Goal: Task Accomplishment & Management: Complete application form

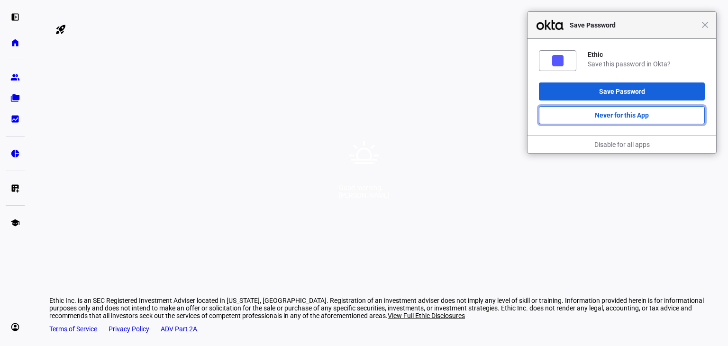
click at [614, 116] on button "Never for this App" at bounding box center [622, 115] width 166 height 18
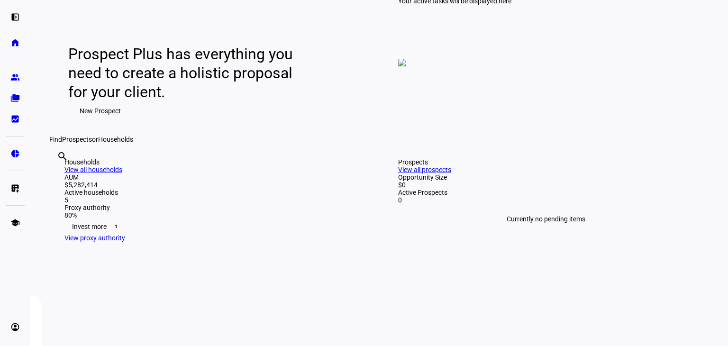
scroll to position [95, 0]
click at [15, 80] on eth-mat-symbol "group" at bounding box center [14, 76] width 9 height 9
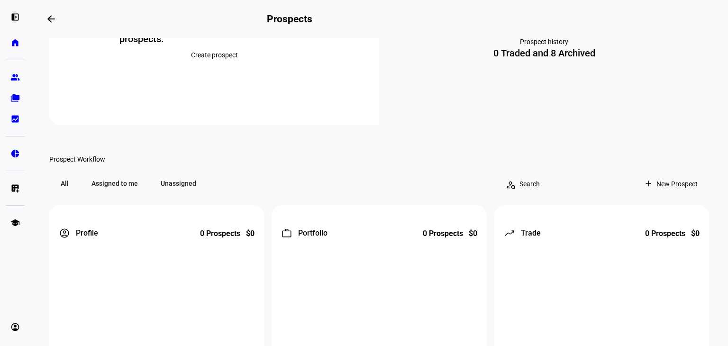
scroll to position [95, 0]
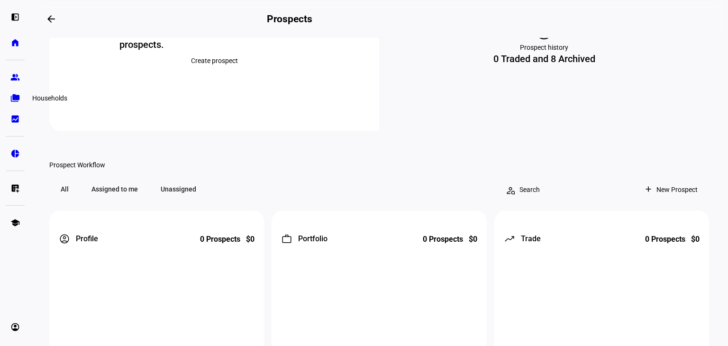
click at [14, 103] on link "folder_copy Households" at bounding box center [15, 98] width 19 height 19
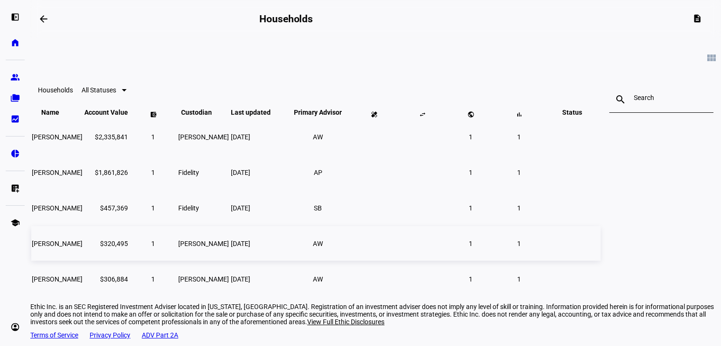
click at [446, 261] on td at bounding box center [421, 243] width 47 height 35
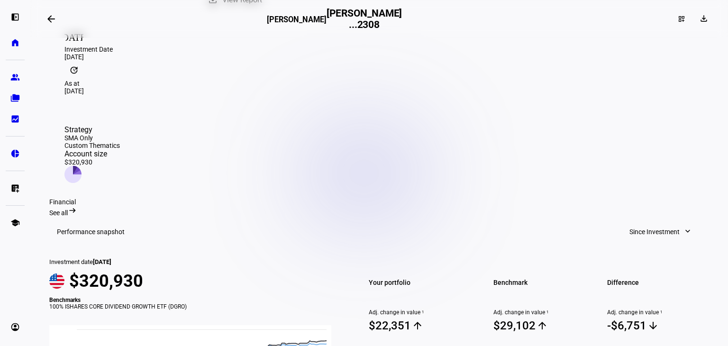
scroll to position [142, 0]
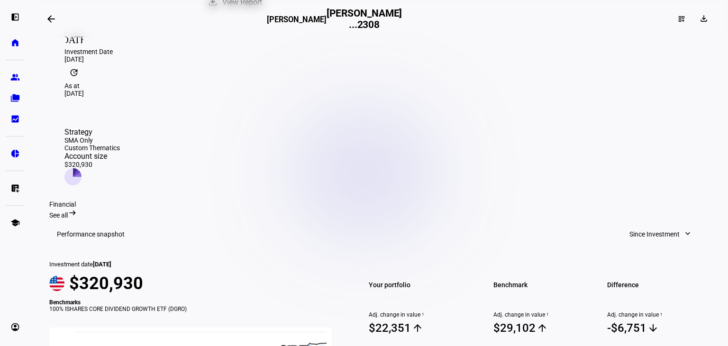
click at [694, 208] on div "See all arrow_right_alt" at bounding box center [378, 213] width 659 height 11
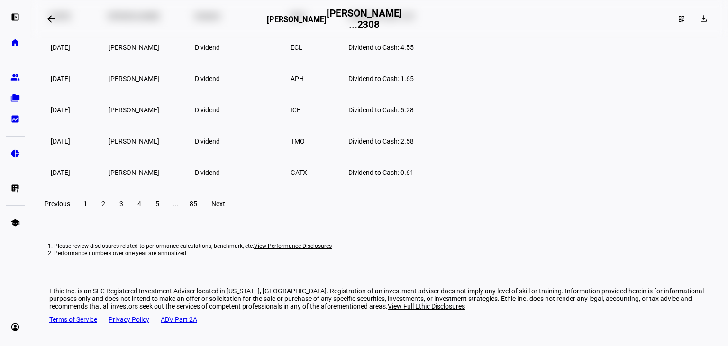
scroll to position [1959, 0]
click at [16, 190] on eth-mat-symbol "list_alt_add" at bounding box center [14, 187] width 9 height 9
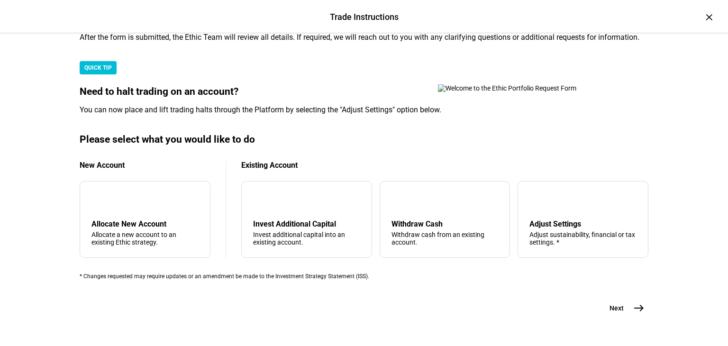
scroll to position [284, 0]
click at [298, 186] on div "arrow_downward Invest Additional Capital Invest additional capital into an exis…" at bounding box center [306, 219] width 131 height 77
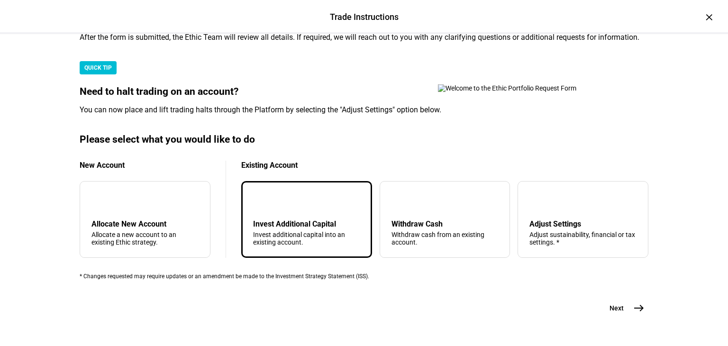
click at [641, 317] on span "east" at bounding box center [638, 307] width 19 height 19
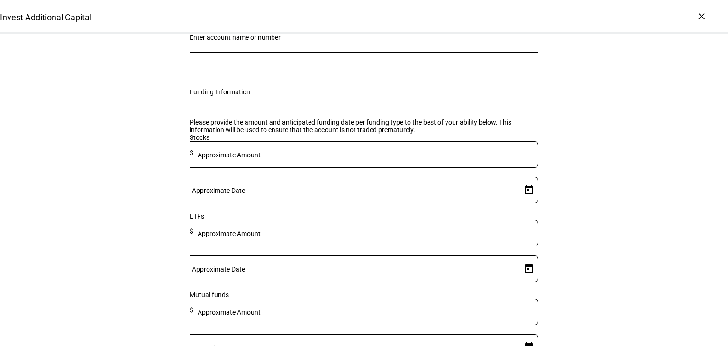
scroll to position [95, 0]
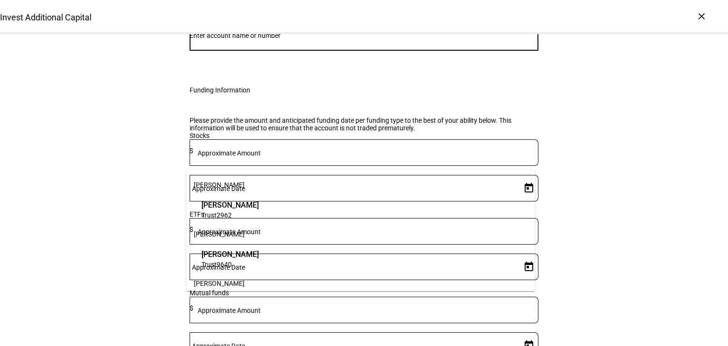
click at [236, 39] on input "Number" at bounding box center [364, 36] width 349 height 8
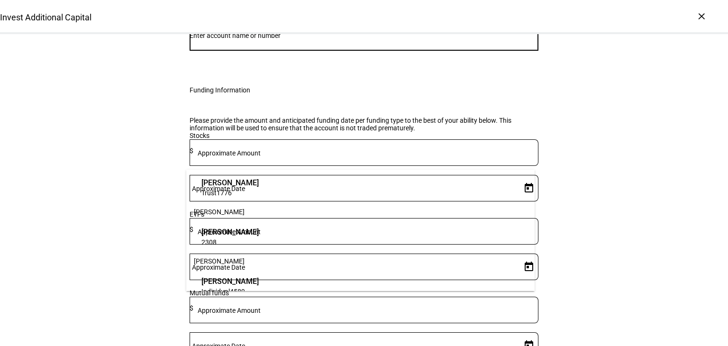
scroll to position [133, 0]
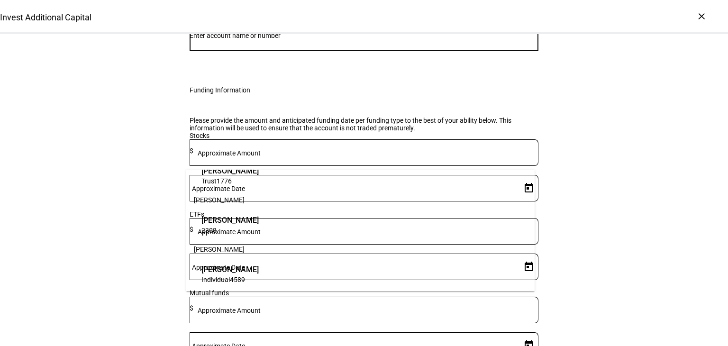
click at [259, 220] on span "[PERSON_NAME]" at bounding box center [229, 220] width 57 height 11
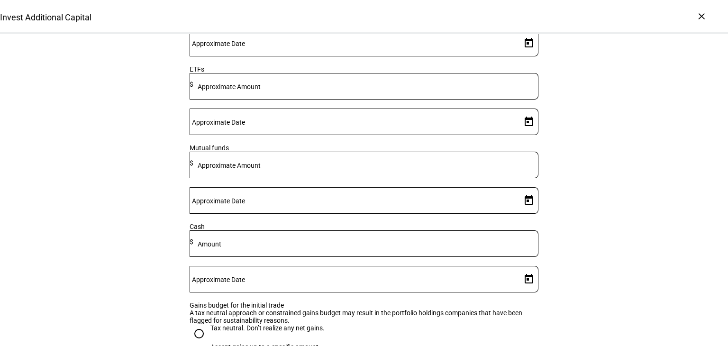
scroll to position [266, 0]
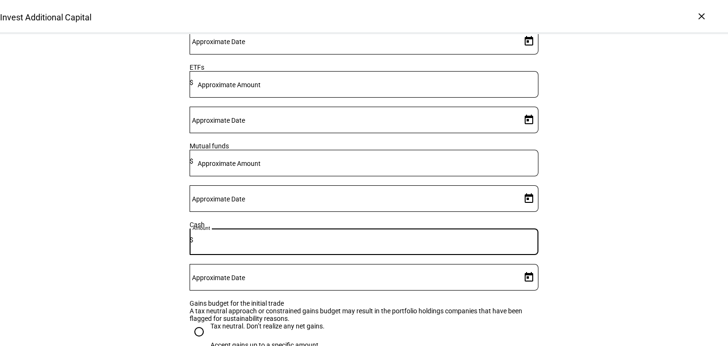
click at [332, 244] on input at bounding box center [365, 240] width 345 height 8
type input "50,000"
click at [462, 271] on input "Approximate Date" at bounding box center [354, 275] width 328 height 8
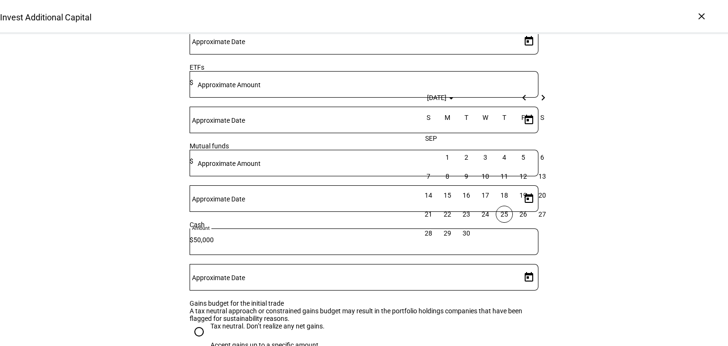
click at [504, 213] on span "25" at bounding box center [504, 214] width 17 height 17
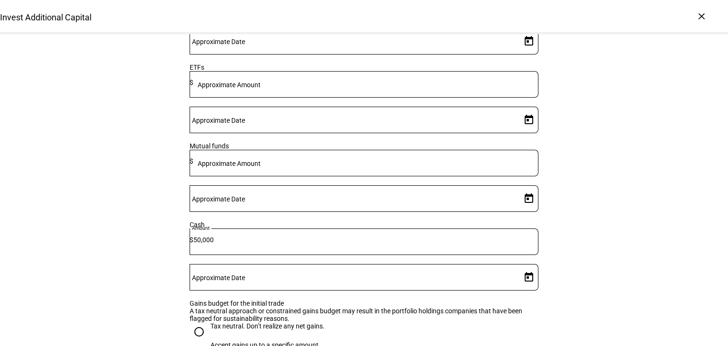
type input "[DATE]"
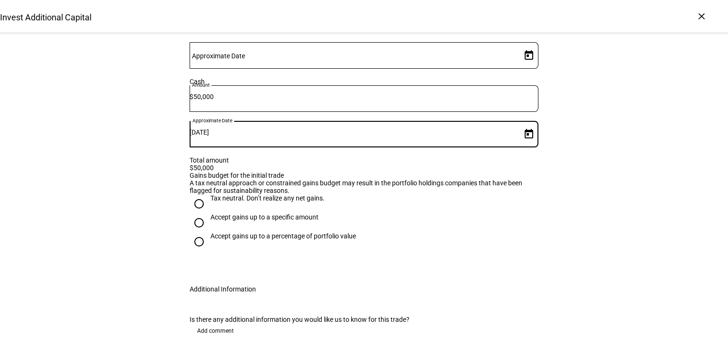
scroll to position [426, 0]
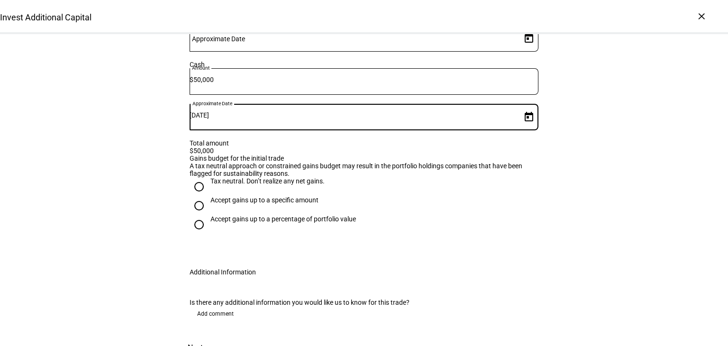
click at [195, 234] on input "Accept gains up to a percentage of portfolio value" at bounding box center [199, 224] width 19 height 19
radio input "true"
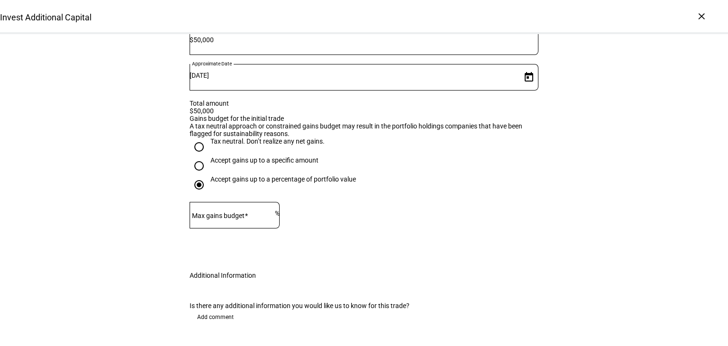
scroll to position [521, 0]
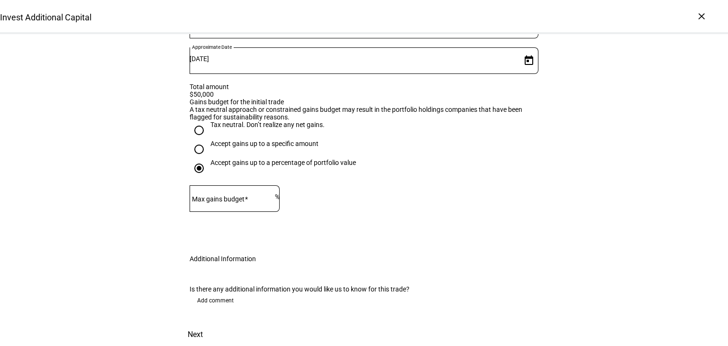
click at [194, 140] on input "Accept gains up to a specific amount" at bounding box center [199, 149] width 19 height 19
radio input "true"
click at [195, 140] on input "Accept gains up to a specific amount" at bounding box center [199, 149] width 19 height 19
click at [195, 159] on input "Accept gains up to a percentage of portfolio value" at bounding box center [199, 168] width 19 height 19
radio input "true"
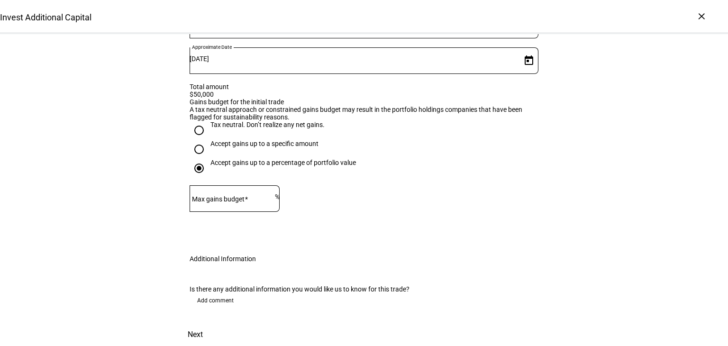
scroll to position [558, 0]
click at [203, 323] on span "Next" at bounding box center [195, 334] width 15 height 23
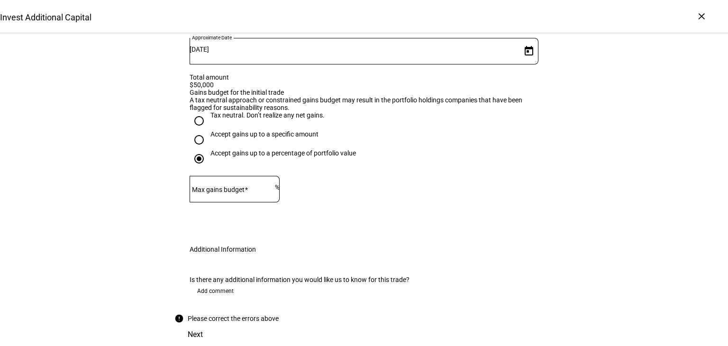
scroll to position [379, 0]
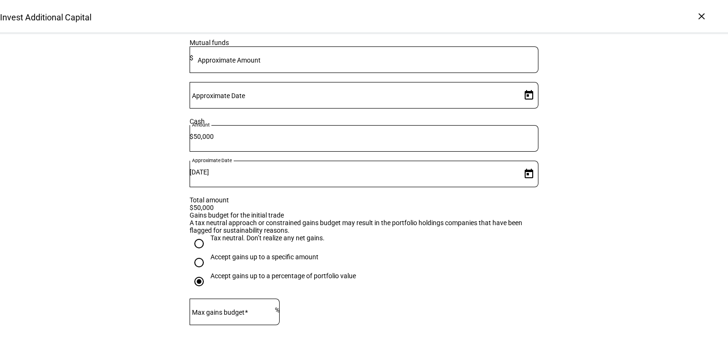
click at [227, 316] on mat-label "Max gains budget" at bounding box center [218, 312] width 53 height 8
click at [227, 314] on input "Max gains budget" at bounding box center [232, 310] width 85 height 8
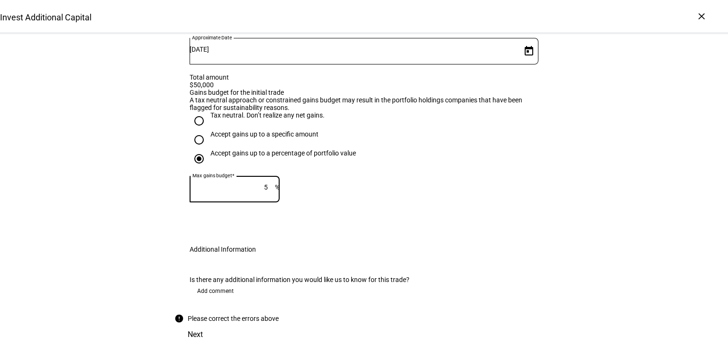
scroll to position [589, 0]
type input "5"
click at [358, 176] on eth-form-field-wrapper "Max gains budget 5 %" at bounding box center [364, 194] width 349 height 36
click at [228, 283] on span "Add comment" at bounding box center [215, 290] width 36 height 15
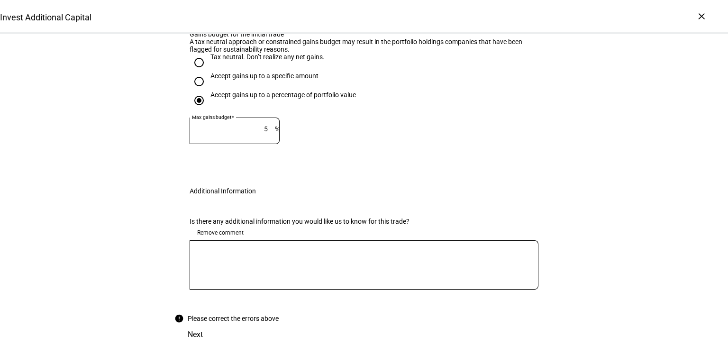
click at [266, 265] on textarea at bounding box center [364, 265] width 349 height 34
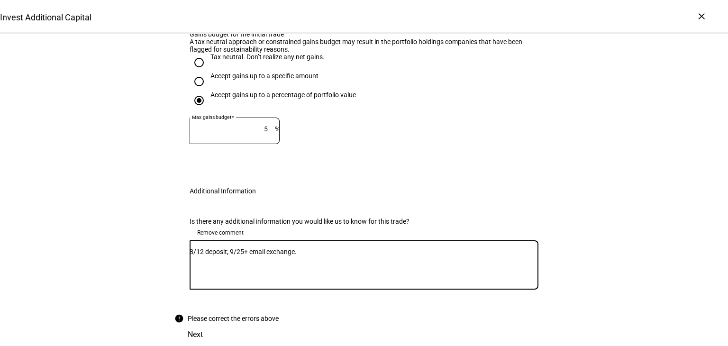
scroll to position [646, 0]
type textarea "8/12 deposit; 9/25+ email exchange."
click at [531, 323] on div "Next" at bounding box center [363, 334] width 379 height 23
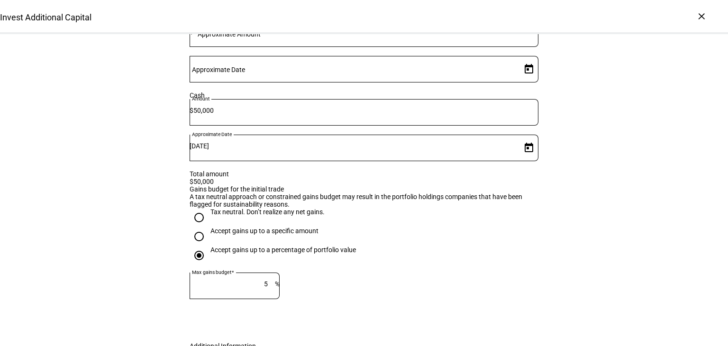
scroll to position [456, 0]
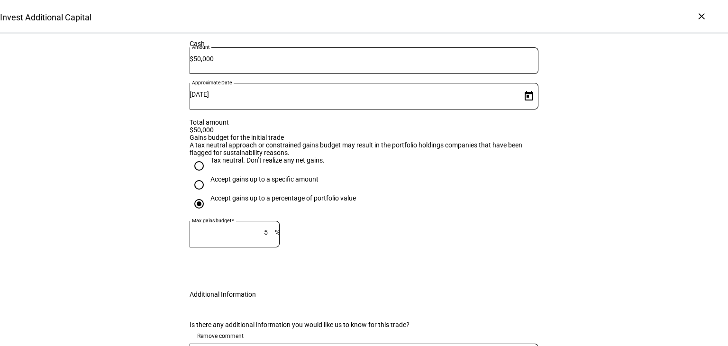
click at [195, 213] on input "Accept gains up to a percentage of portfolio value" at bounding box center [199, 203] width 19 height 19
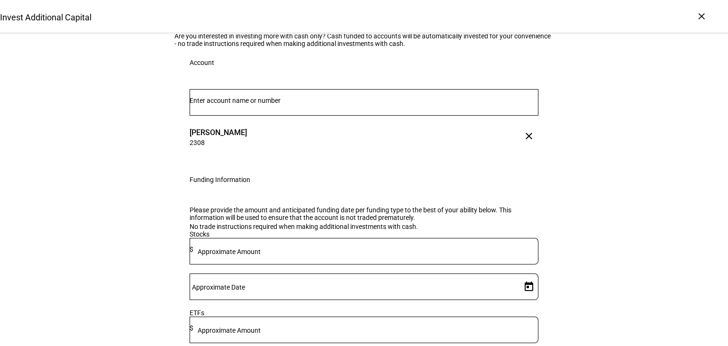
scroll to position [0, 0]
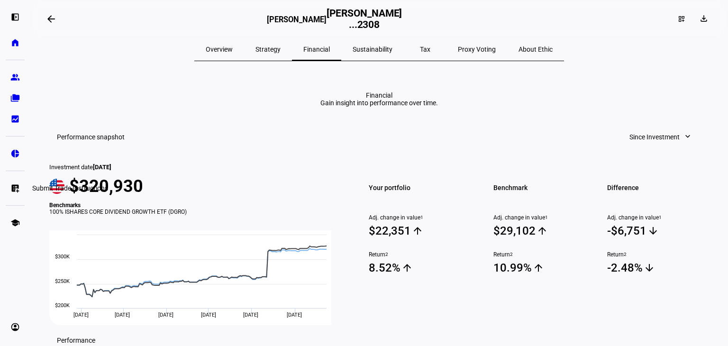
click at [15, 185] on eth-mat-symbol "list_alt_add" at bounding box center [14, 187] width 9 height 9
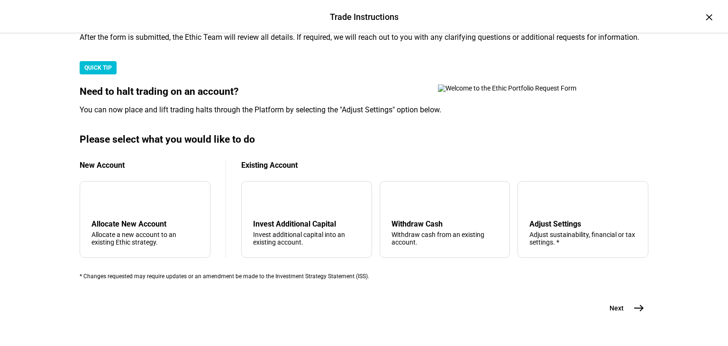
scroll to position [284, 0]
click at [327, 219] on div "Invest Additional Capital" at bounding box center [306, 223] width 107 height 9
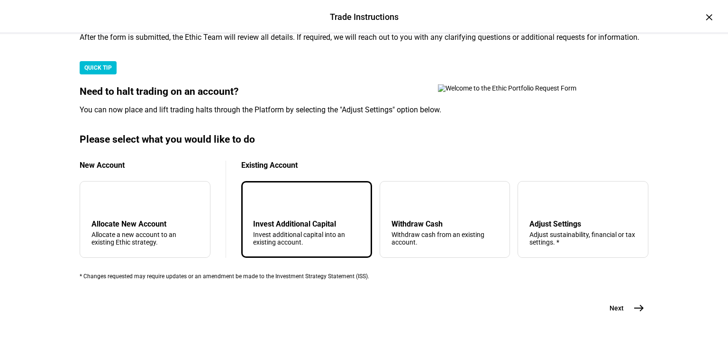
scroll to position [315, 0]
click at [633, 302] on mat-icon "east" at bounding box center [638, 307] width 11 height 11
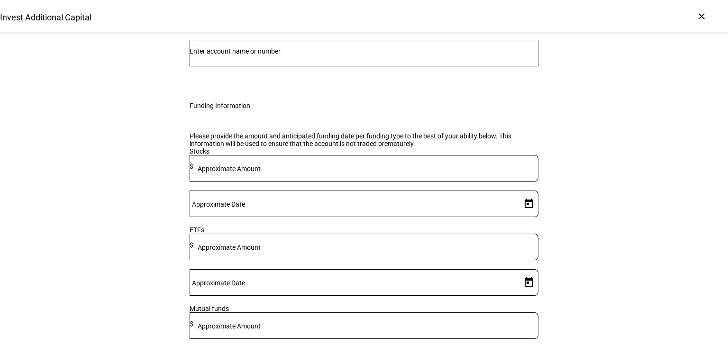
scroll to position [95, 0]
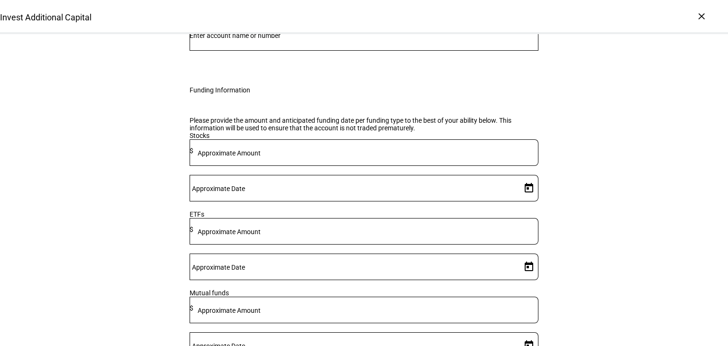
click at [271, 39] on input "Number" at bounding box center [364, 36] width 349 height 8
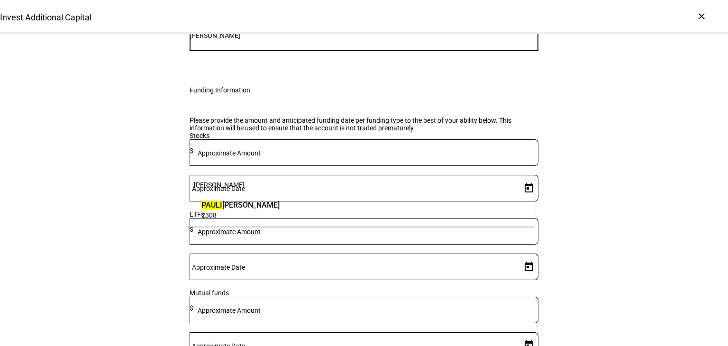
type input "[PERSON_NAME]"
click at [242, 204] on span "[PERSON_NAME] [PERSON_NAME]" at bounding box center [240, 204] width 78 height 11
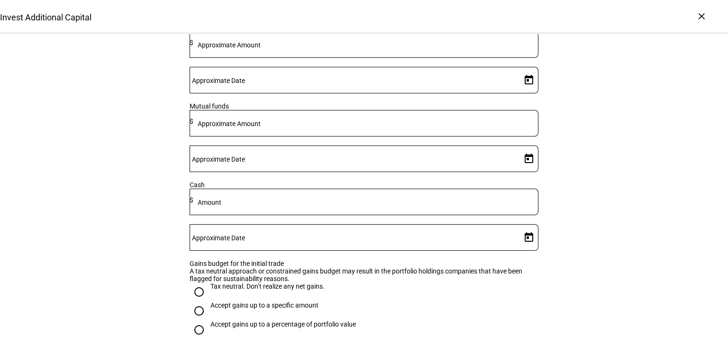
scroll to position [332, 0]
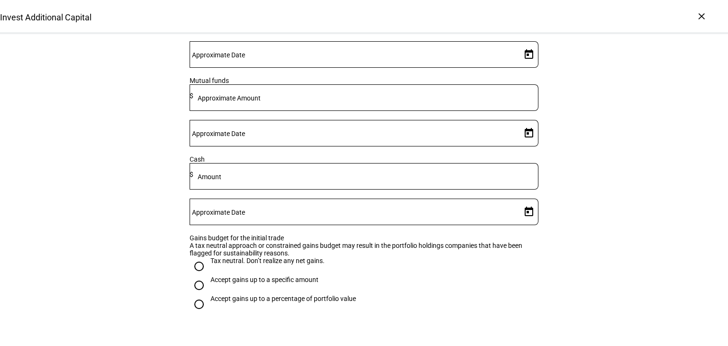
click at [221, 180] on mat-label "Amount" at bounding box center [210, 177] width 24 height 8
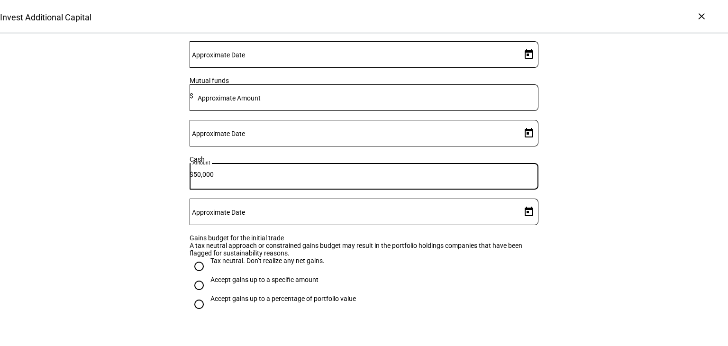
type input "50,000"
click at [245, 208] on mat-label "Approximate Date" at bounding box center [218, 212] width 53 height 8
click at [455, 206] on input "Approximate Date" at bounding box center [354, 210] width 328 height 8
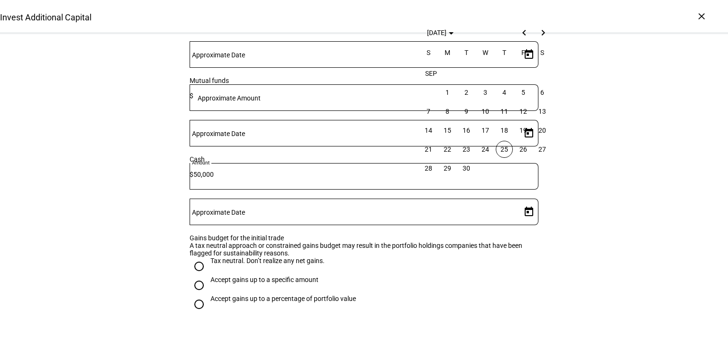
click at [501, 145] on span "25" at bounding box center [504, 149] width 17 height 17
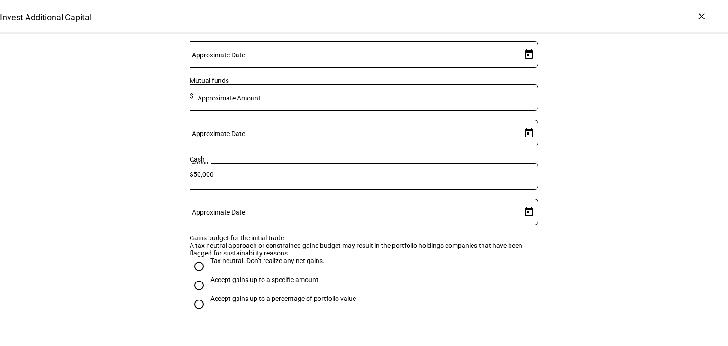
type input "[DATE]"
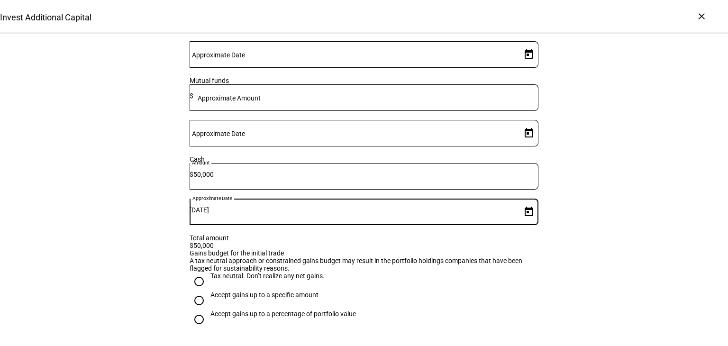
scroll to position [516, 0]
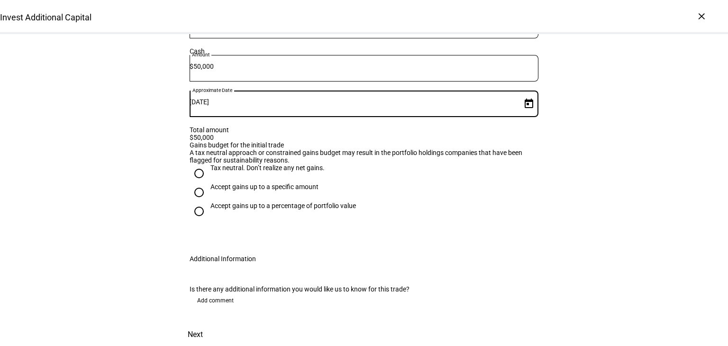
click at [203, 323] on span "Next" at bounding box center [195, 334] width 15 height 23
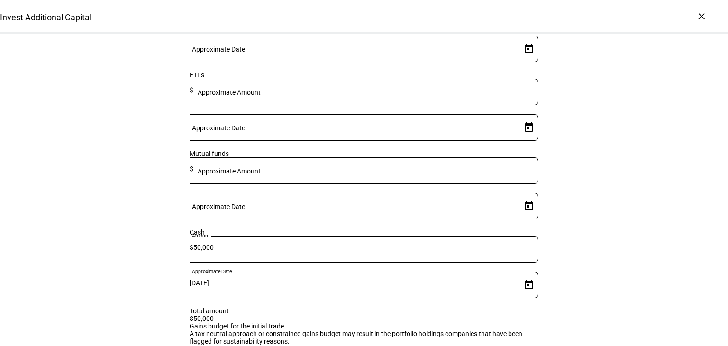
scroll to position [284, 0]
